Goal: Check status: Check status

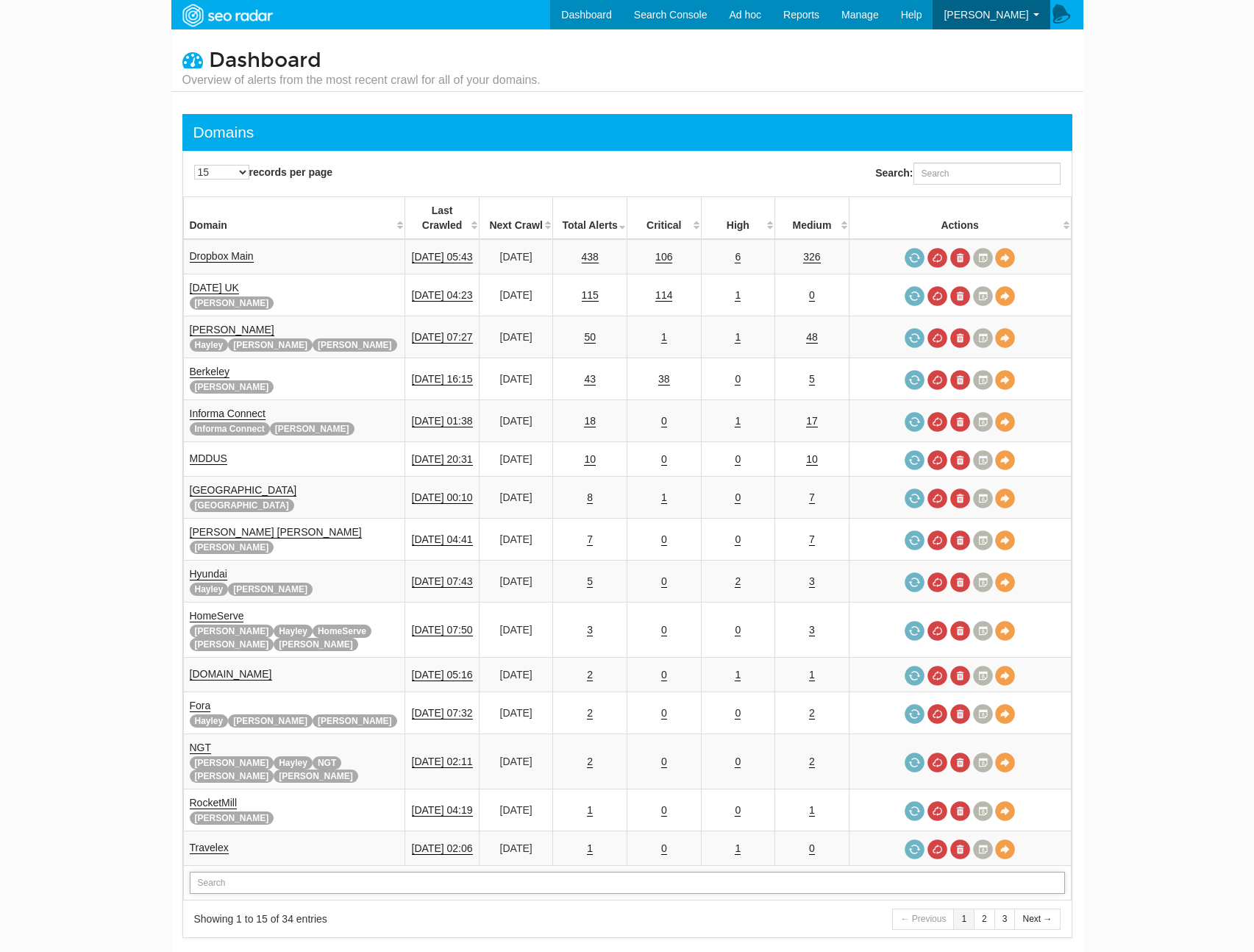
click at [414, 872] on input "text" at bounding box center [627, 883] width 875 height 22
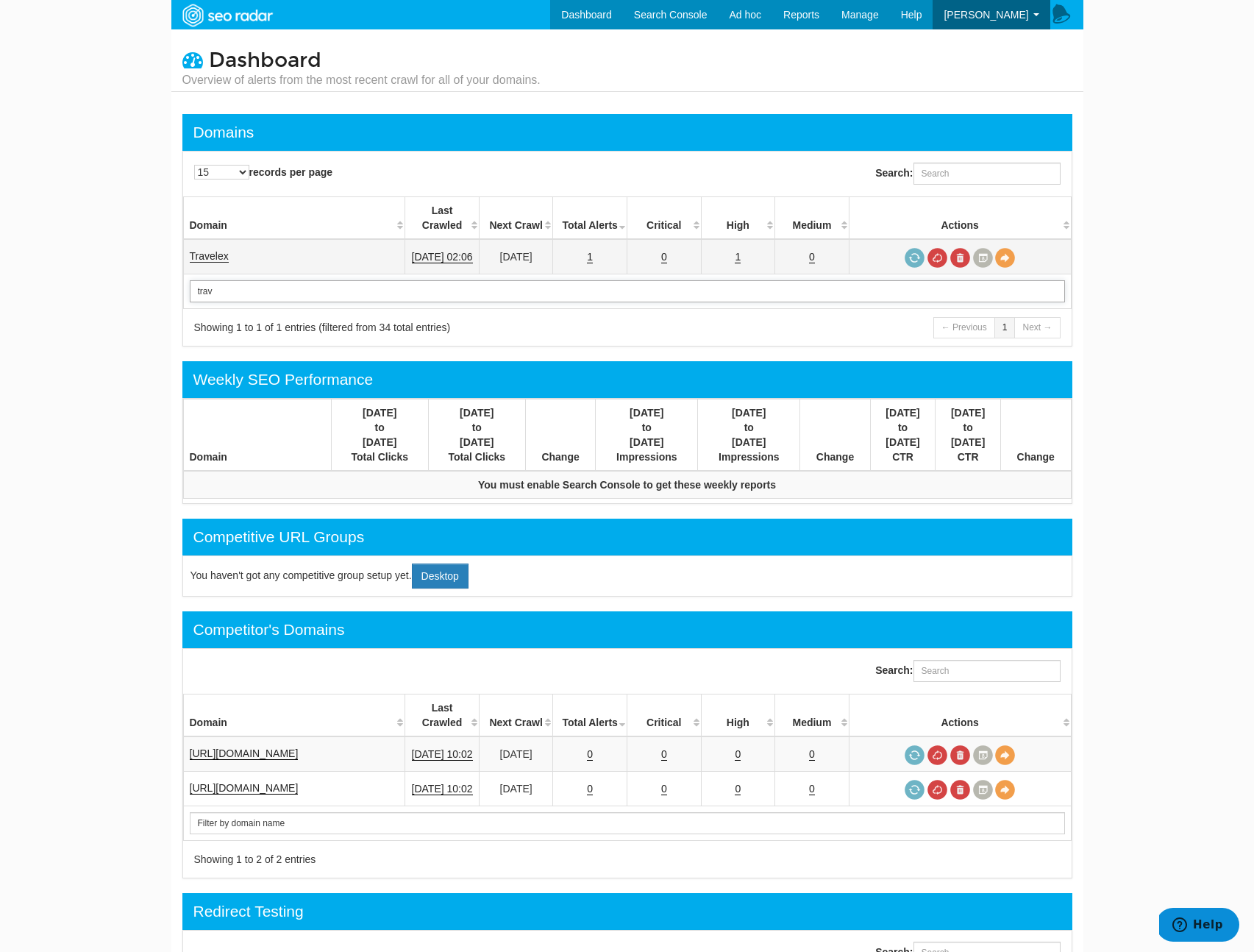
type input "trav"
click at [208, 250] on link "Travelex" at bounding box center [209, 257] width 39 height 12
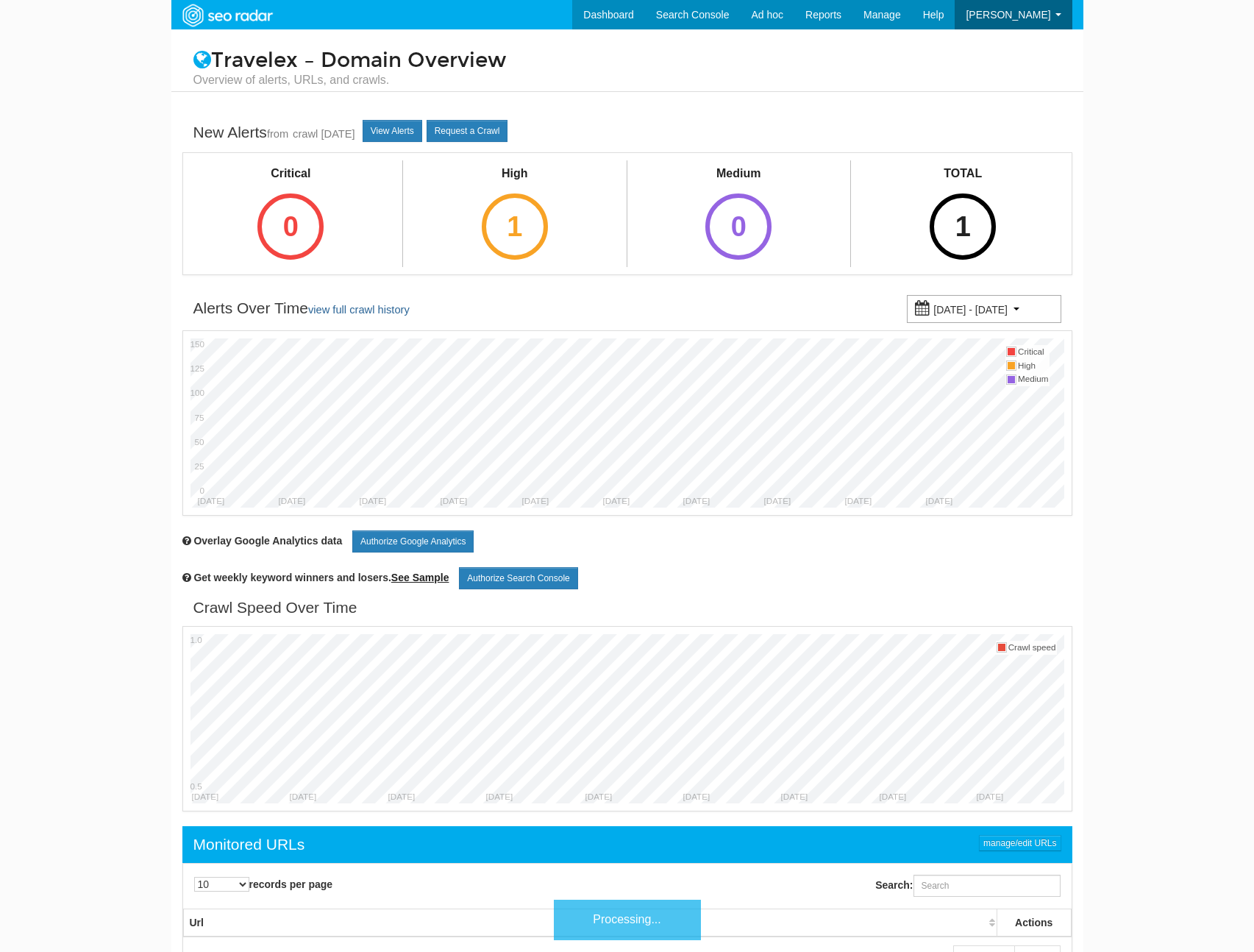
scroll to position [59, 0]
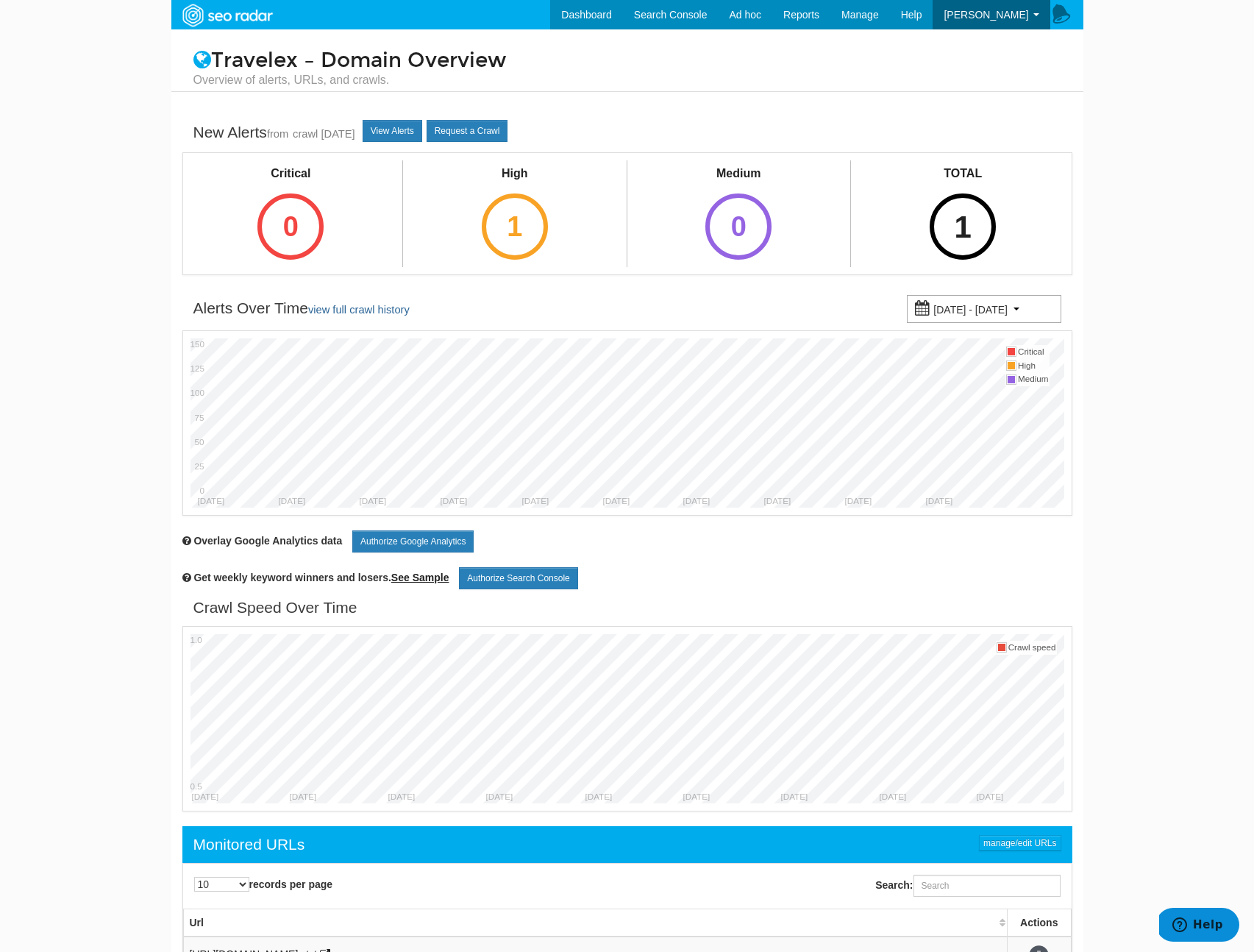
click at [969, 239] on div "1" at bounding box center [963, 227] width 66 height 66
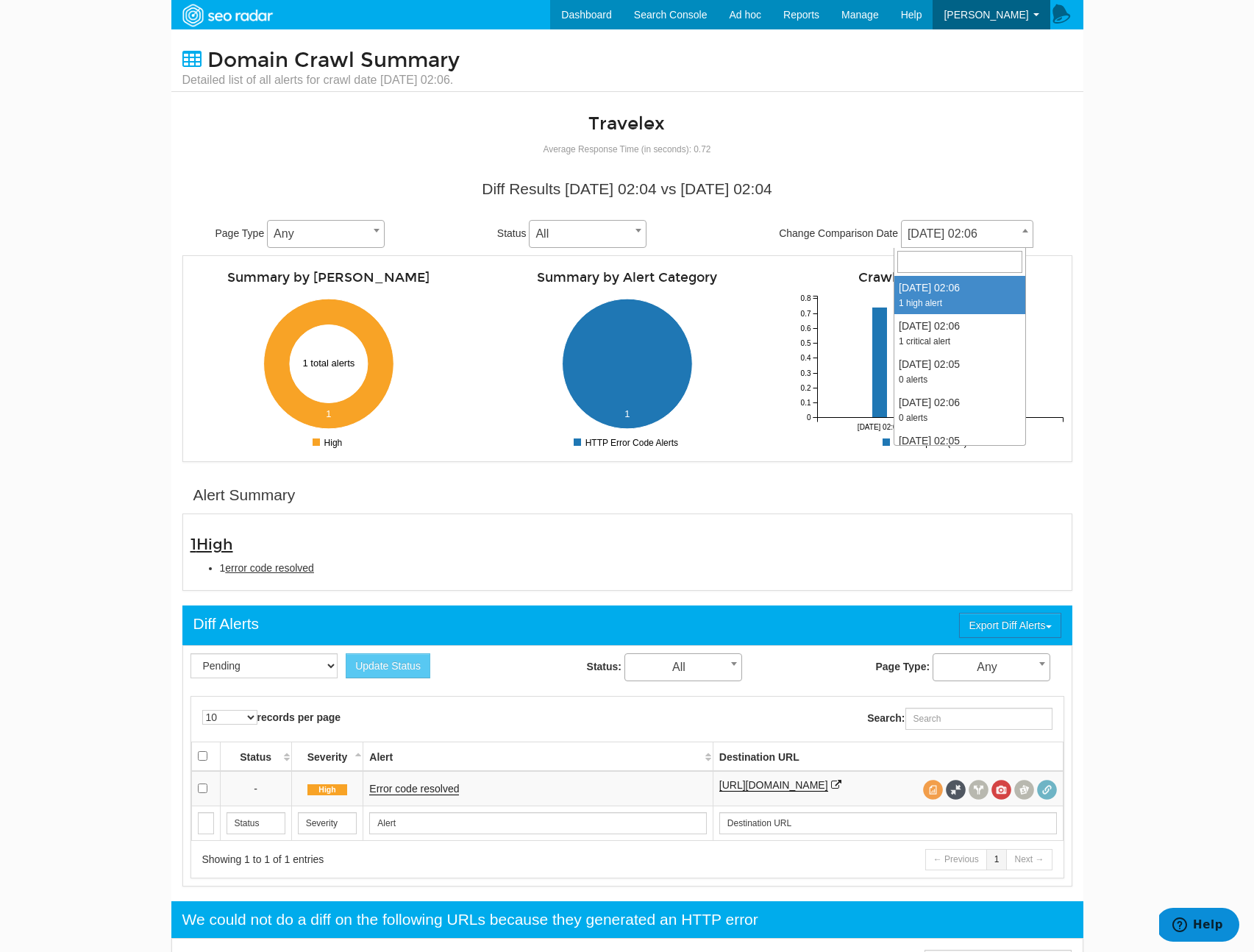
click at [958, 233] on span "[DATE] 02:06" at bounding box center [967, 234] width 131 height 21
click at [1157, 253] on body "Dashboard Search Console Ad hoc Internet Archive Diff tool Mobile vs. Desktop F…" at bounding box center [627, 476] width 1254 height 952
click at [994, 233] on span "[DATE] 02:06" at bounding box center [967, 234] width 131 height 21
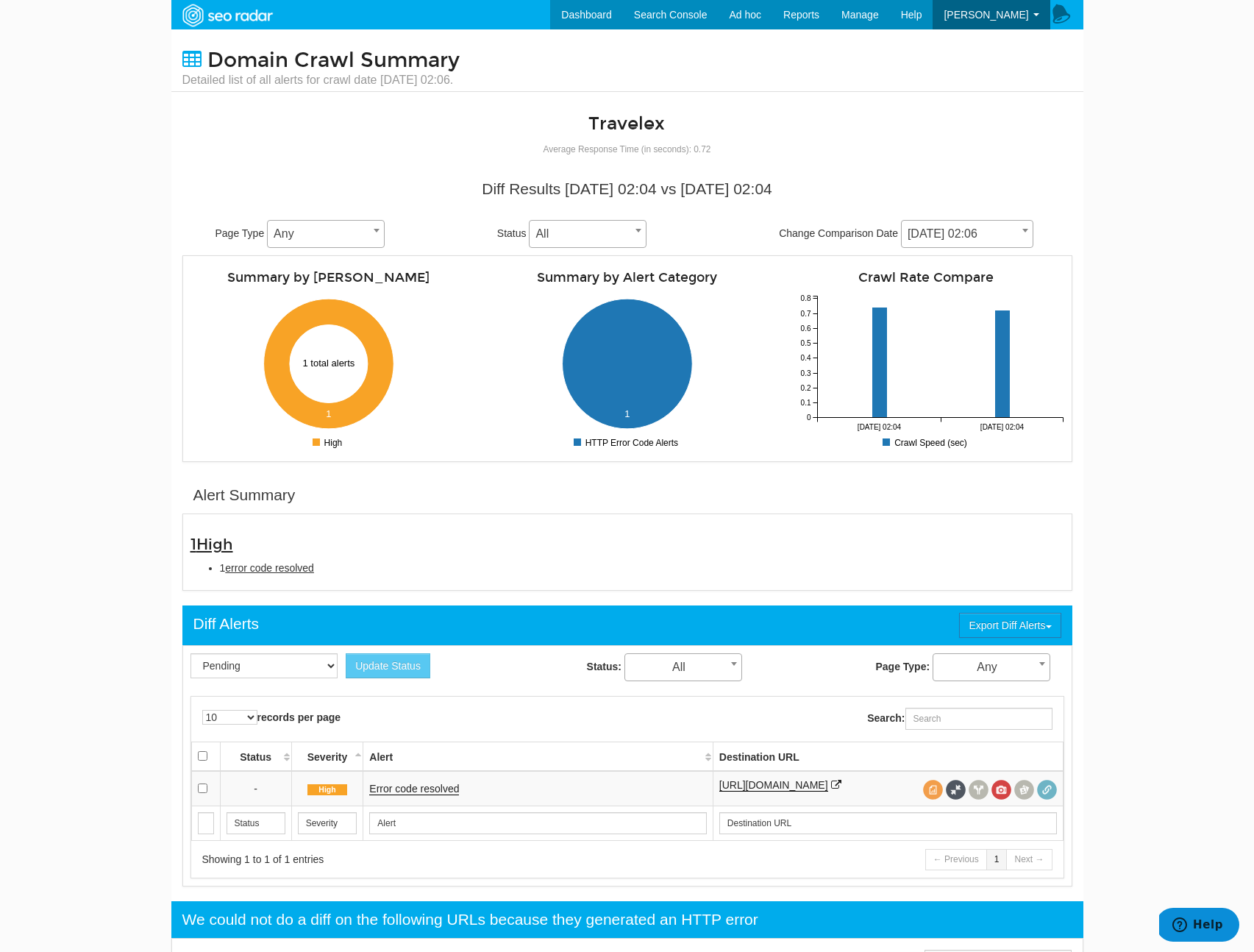
click at [1178, 382] on body "Dashboard Search Console Ad hoc Internet Archive Diff tool Mobile vs. Desktop F…" at bounding box center [627, 476] width 1254 height 952
click at [278, 562] on span "error code resolved" at bounding box center [270, 567] width 89 height 12
type input "error code resolved"
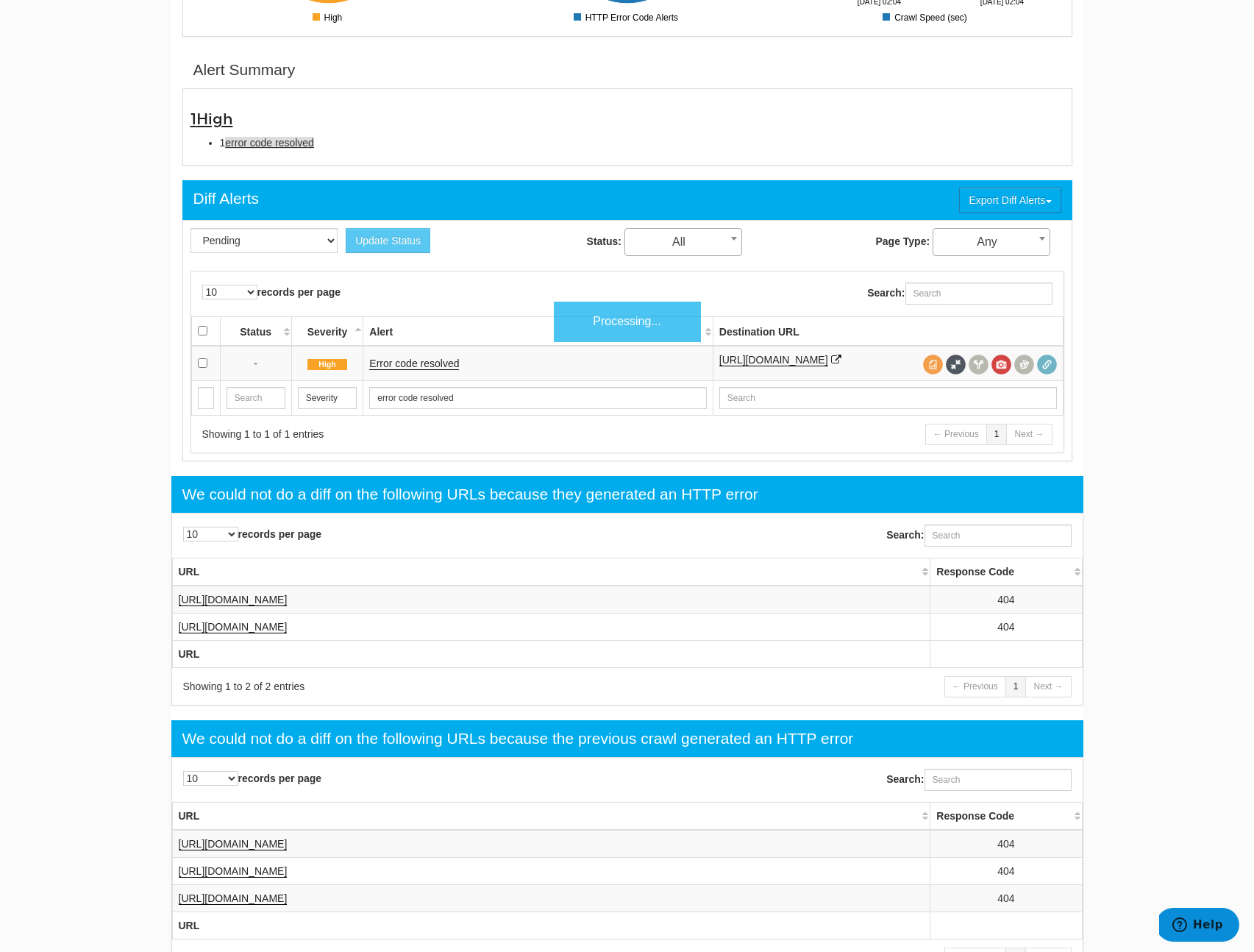
scroll to position [477, 0]
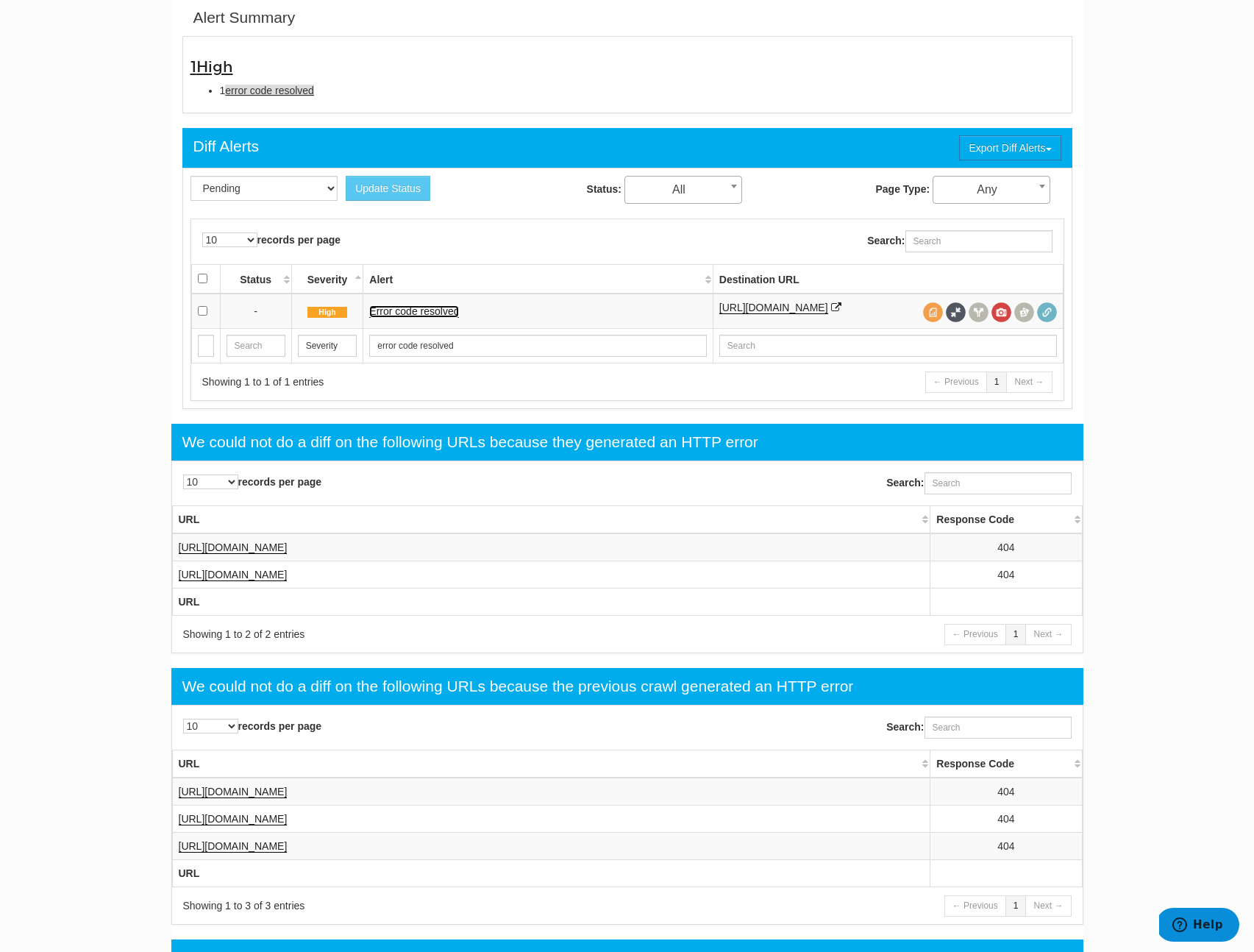
click at [415, 311] on link "Error code resolved" at bounding box center [414, 311] width 90 height 12
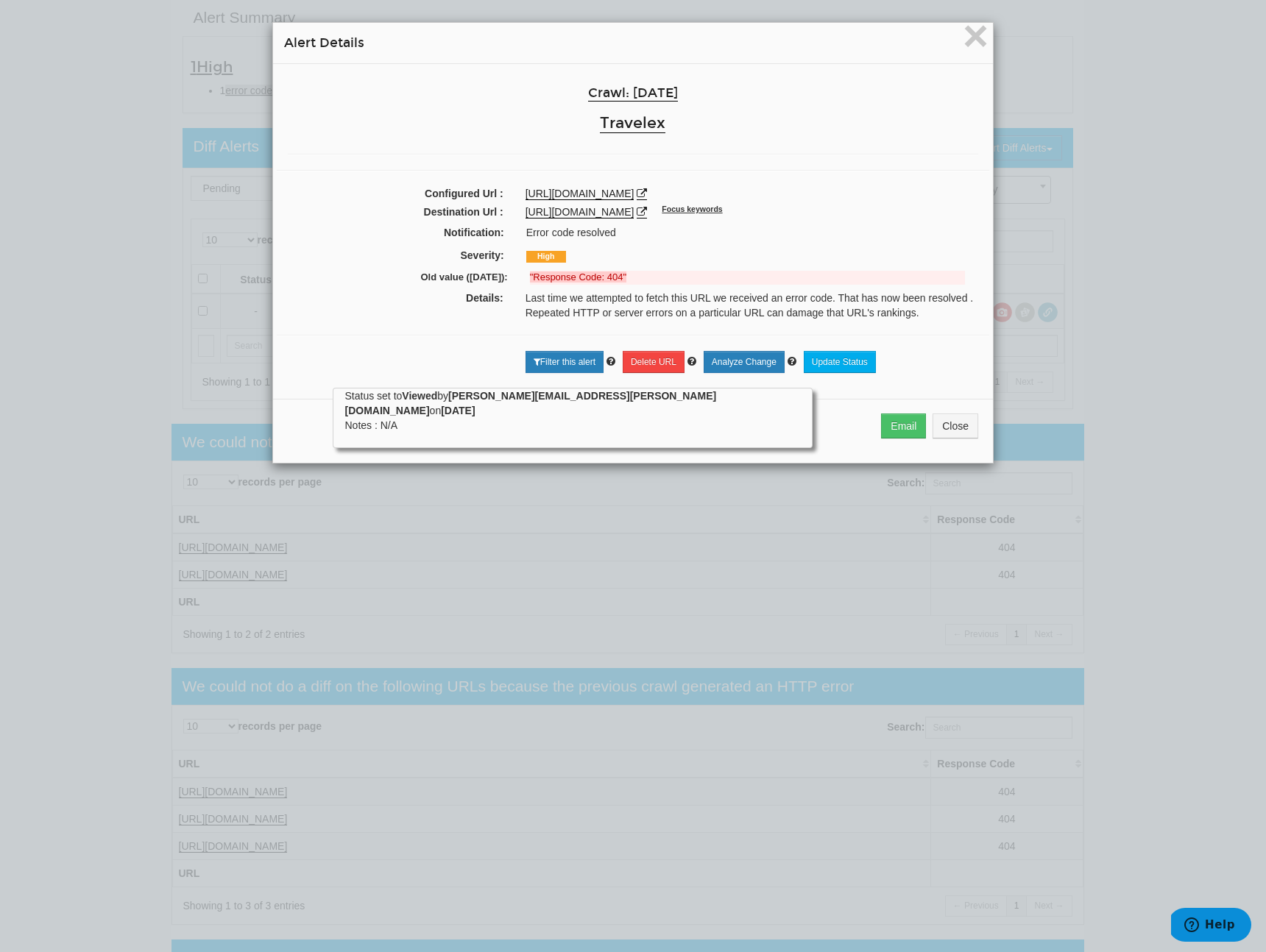
click at [121, 436] on div "× Alert Details Crawl: [DATE] Travelex Configured Url : [URL][DOMAIN_NAME] Dest…" at bounding box center [633, 476] width 1266 height 952
click at [165, 367] on div "× Alert Details Crawl: [DATE] Travelex Configured Url : [URL][DOMAIN_NAME] Dest…" at bounding box center [633, 476] width 1266 height 952
click at [939, 423] on button "Close" at bounding box center [955, 426] width 45 height 25
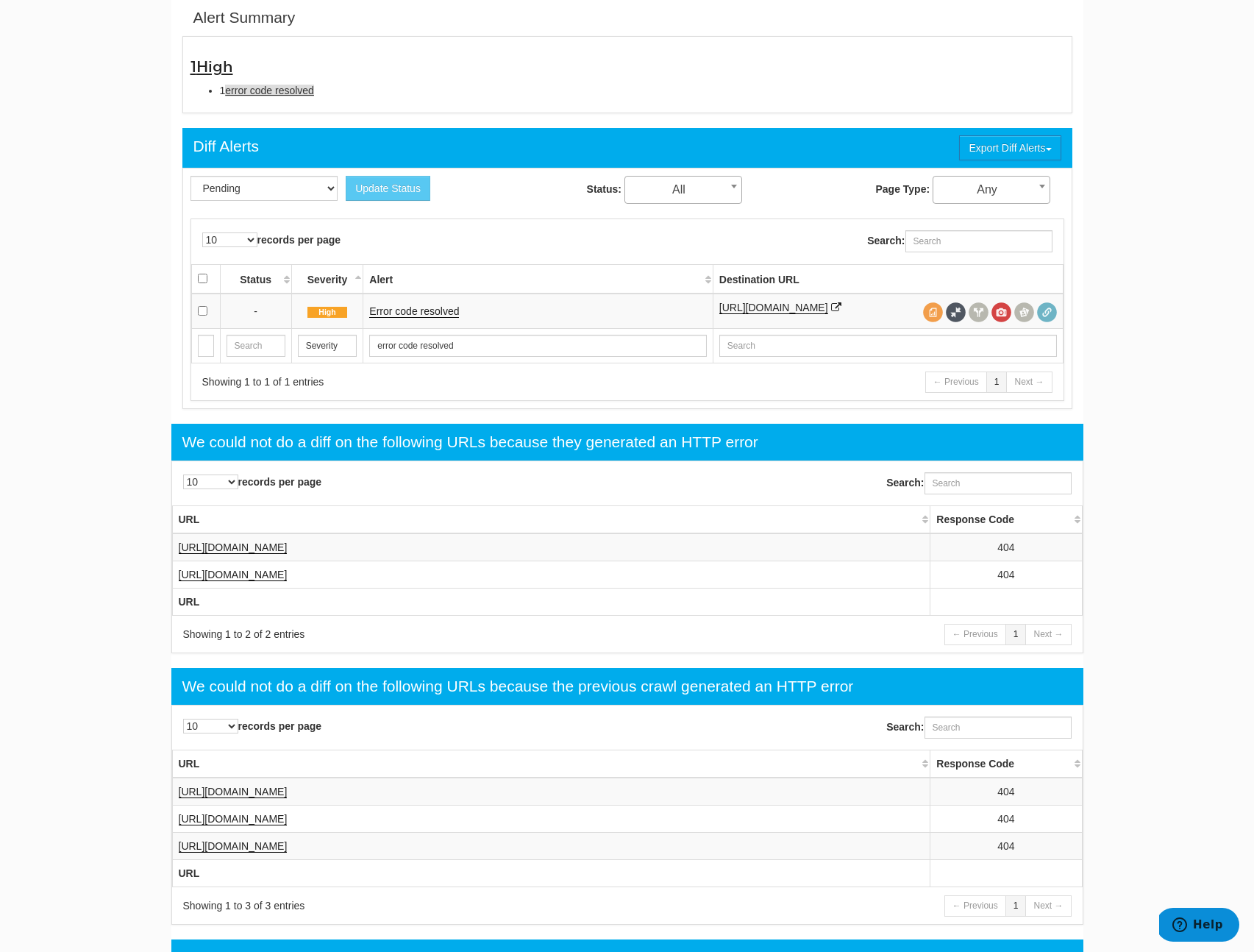
click at [403, 84] on li "1 error code resolved" at bounding box center [642, 90] width 844 height 15
drag, startPoint x: 386, startPoint y: 95, endPoint x: 83, endPoint y: 45, distance: 307.1
copy div "1 High 1 error code resolved"
